Goal: Task Accomplishment & Management: Manage account settings

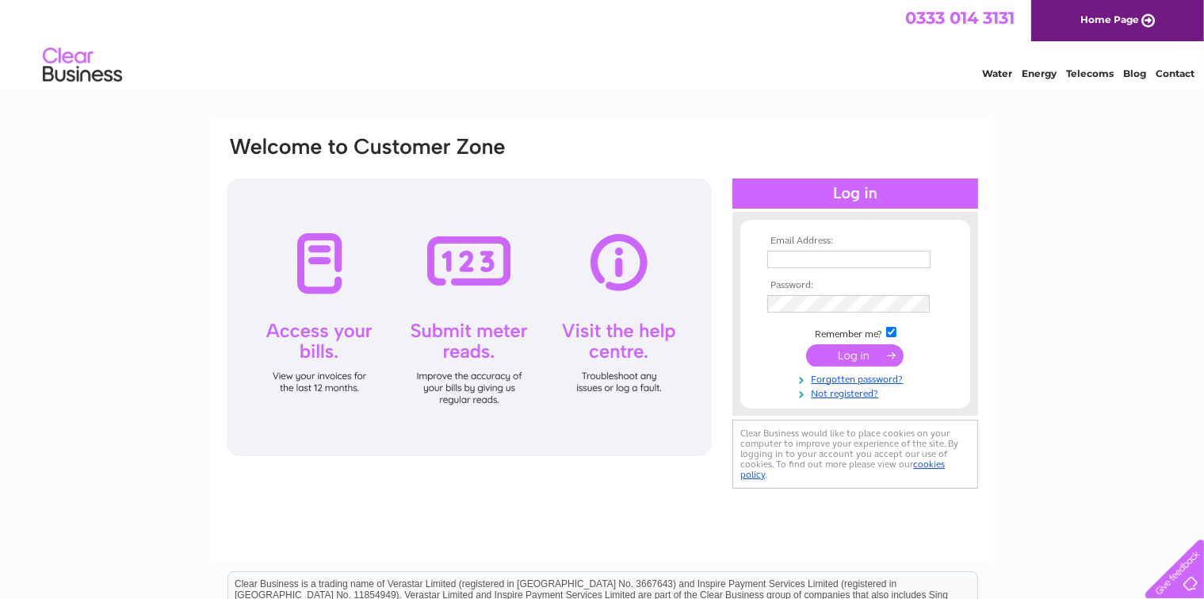
click at [785, 258] on input "text" at bounding box center [849, 259] width 163 height 17
type input "[EMAIL_ADDRESS][DOMAIN_NAME]"
click at [853, 356] on input "submit" at bounding box center [855, 355] width 98 height 22
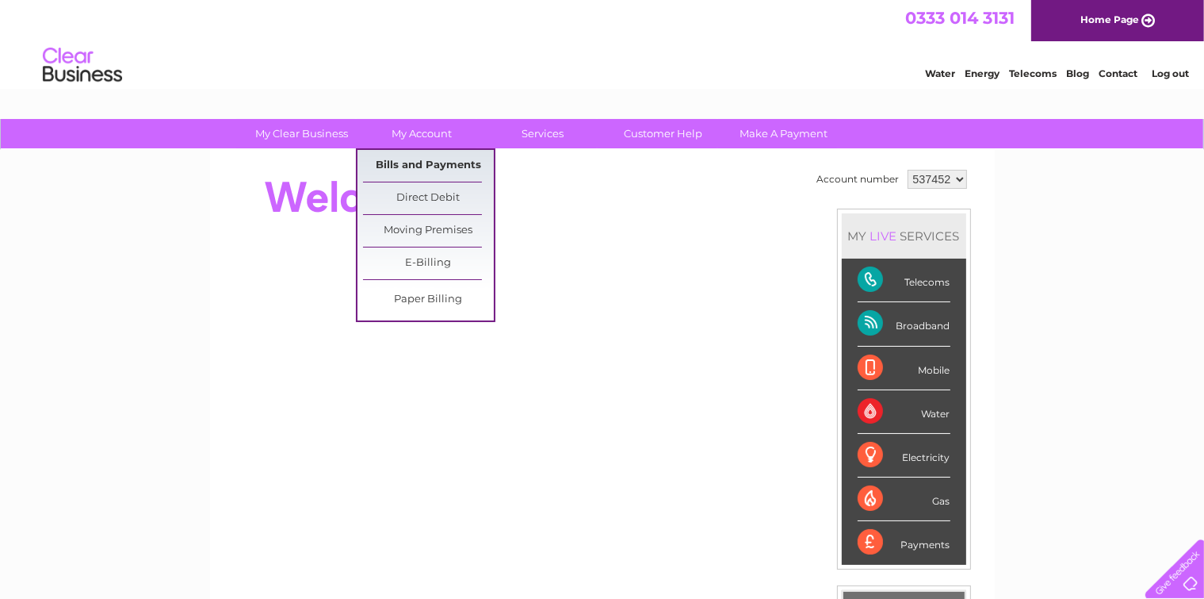
click at [422, 163] on link "Bills and Payments" at bounding box center [428, 166] width 131 height 32
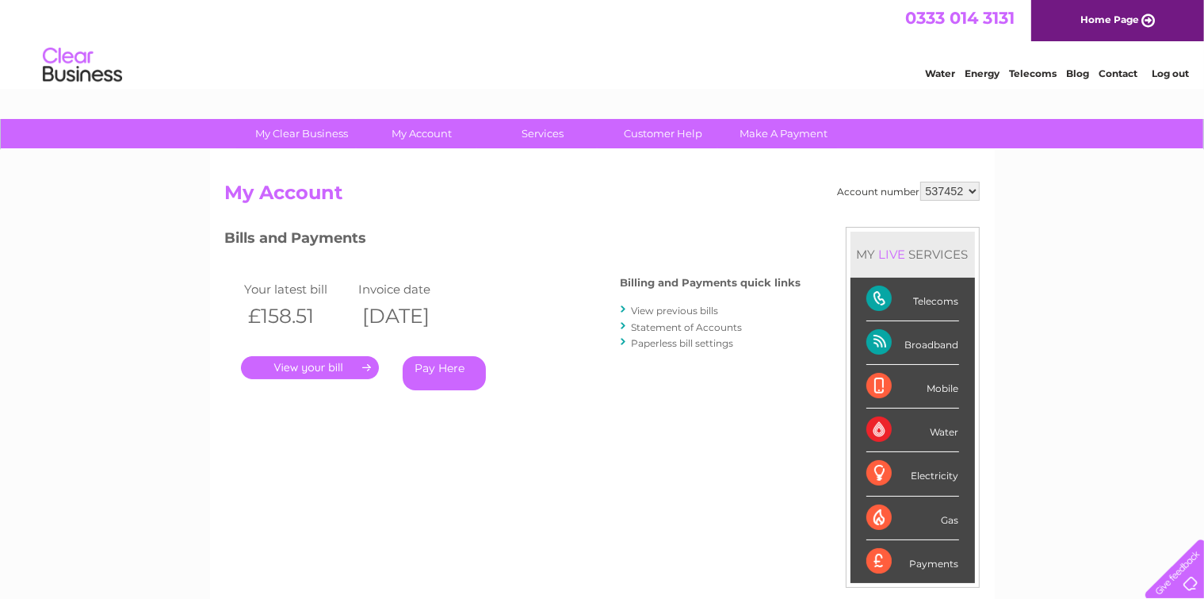
click at [316, 368] on link "." at bounding box center [310, 367] width 138 height 23
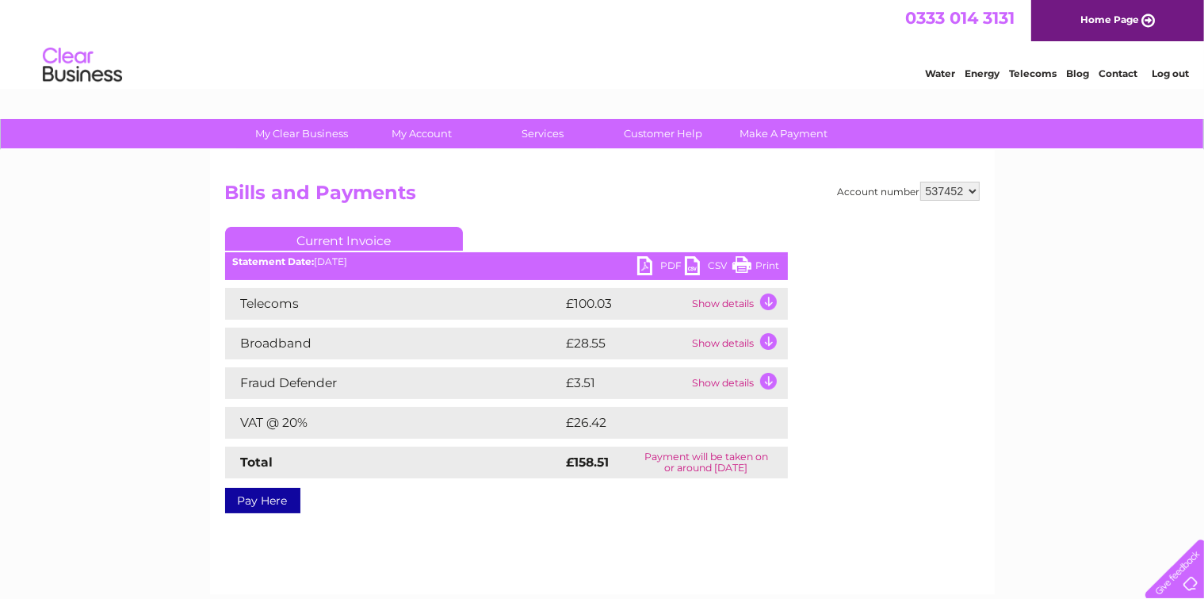
click at [667, 262] on link "PDF" at bounding box center [661, 267] width 48 height 23
click at [974, 190] on select "537452 904406" at bounding box center [950, 191] width 59 height 19
select select "904406"
click at [921, 182] on select "537452 904406" at bounding box center [950, 191] width 59 height 19
click at [668, 267] on link "PDF" at bounding box center [661, 267] width 48 height 23
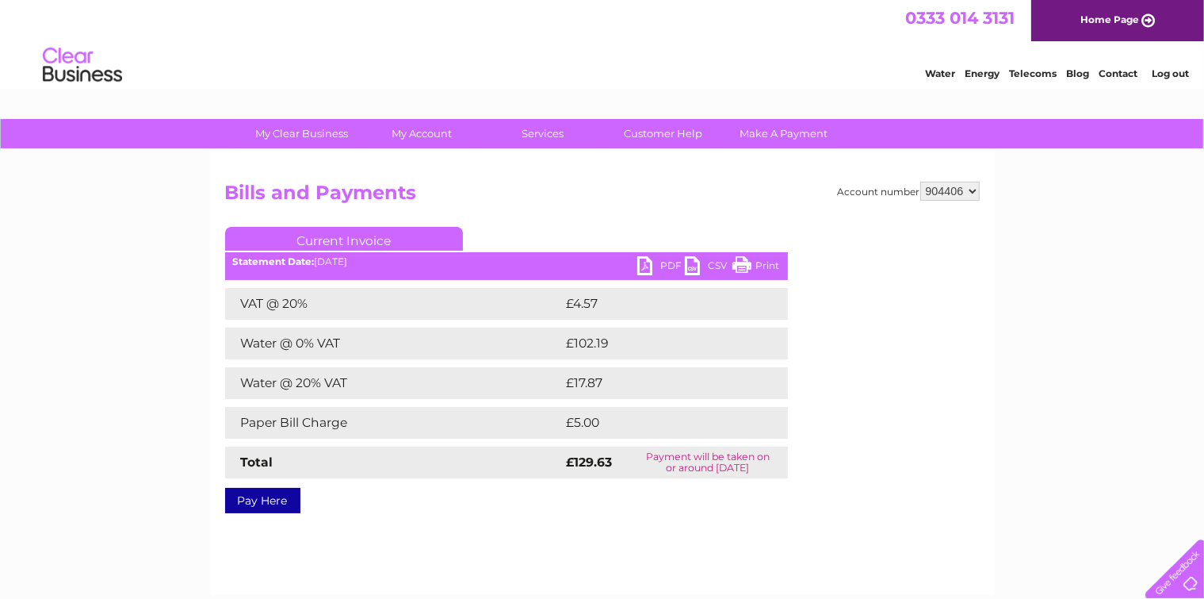
click at [1161, 74] on link "Log out" at bounding box center [1170, 73] width 37 height 12
